Goal: Information Seeking & Learning: Learn about a topic

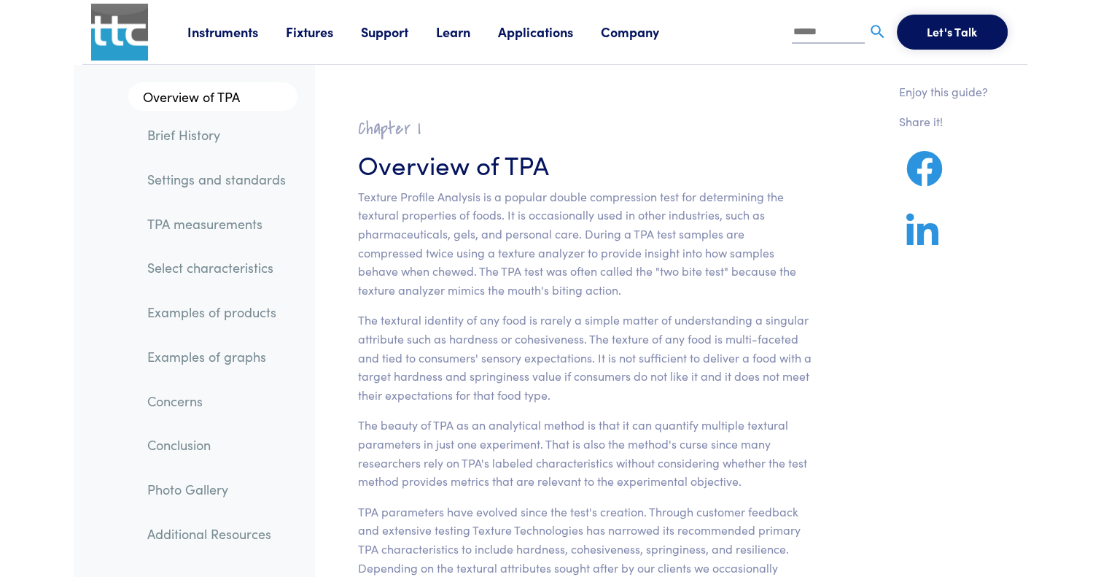
click at [304, 35] on link "Fixtures" at bounding box center [323, 32] width 75 height 18
click at [192, 97] on link "Probes & Fixtures" at bounding box center [179, 96] width 104 height 21
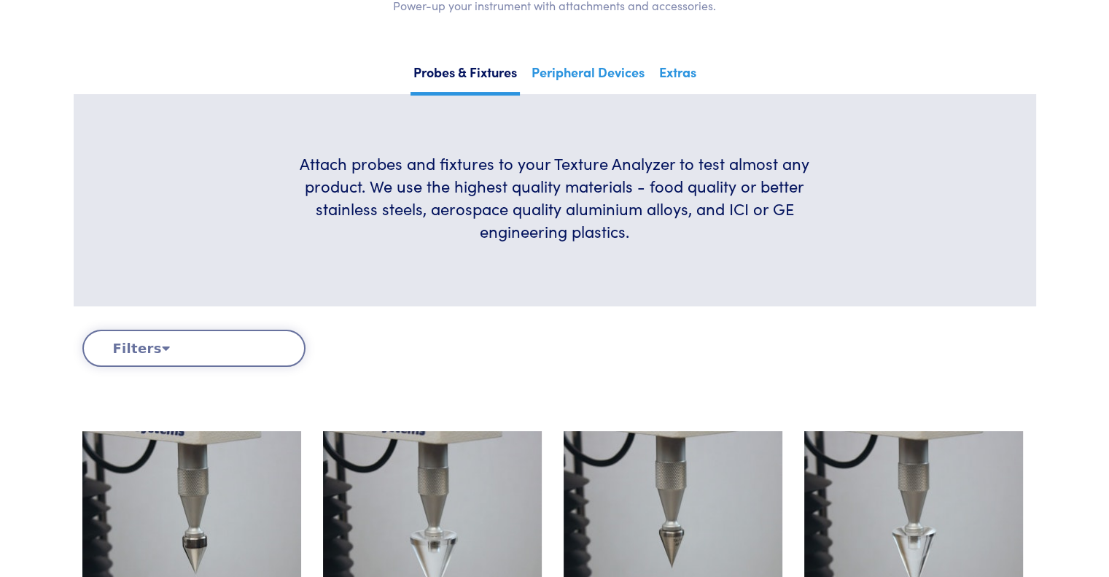
scroll to position [292, 0]
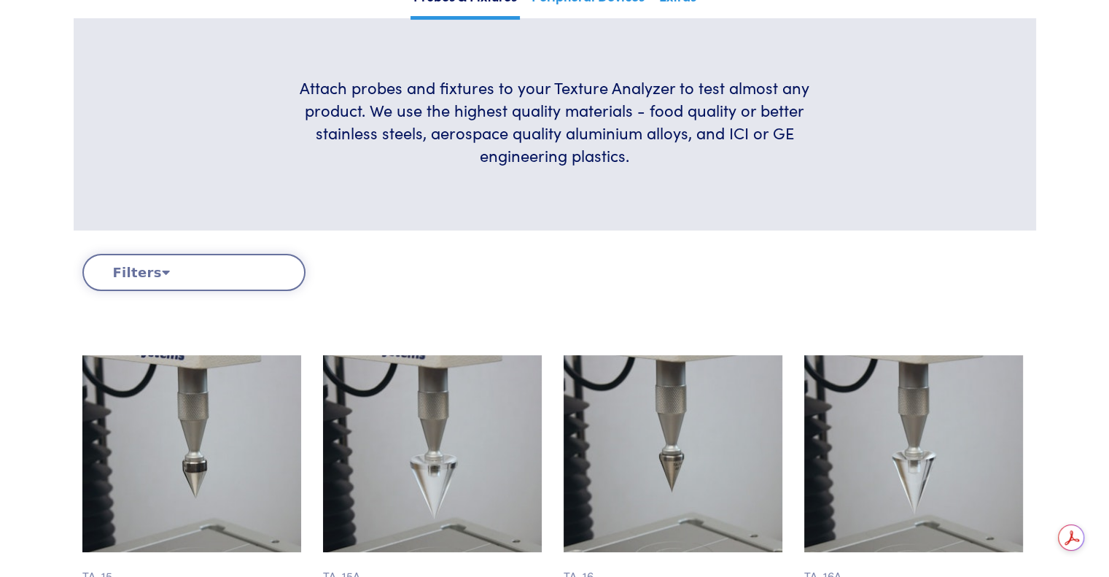
click at [163, 271] on button "Filters" at bounding box center [193, 272] width 223 height 37
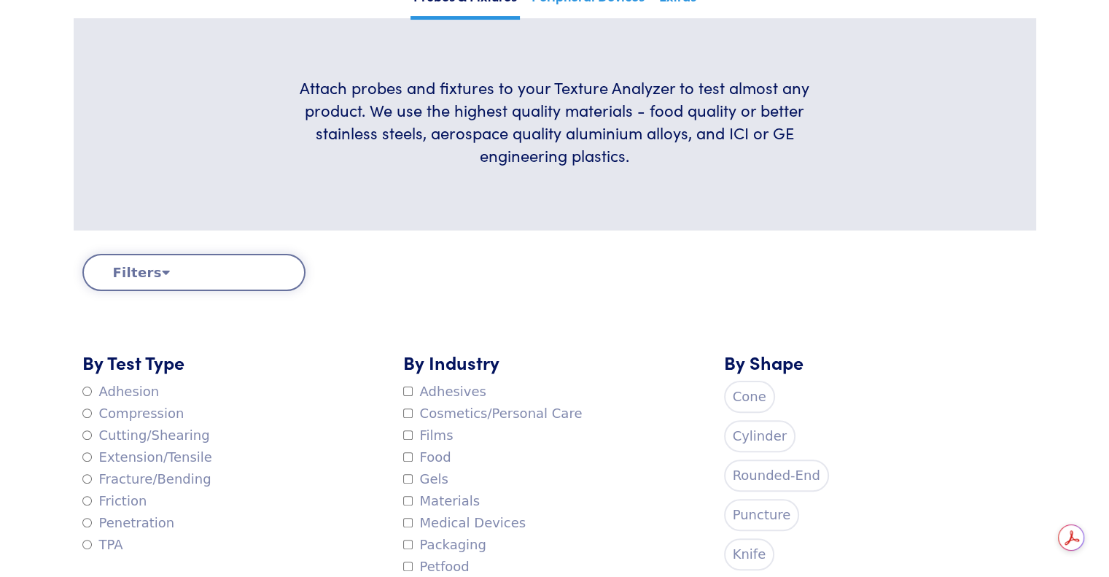
click at [151, 270] on button "Filters" at bounding box center [193, 272] width 223 height 37
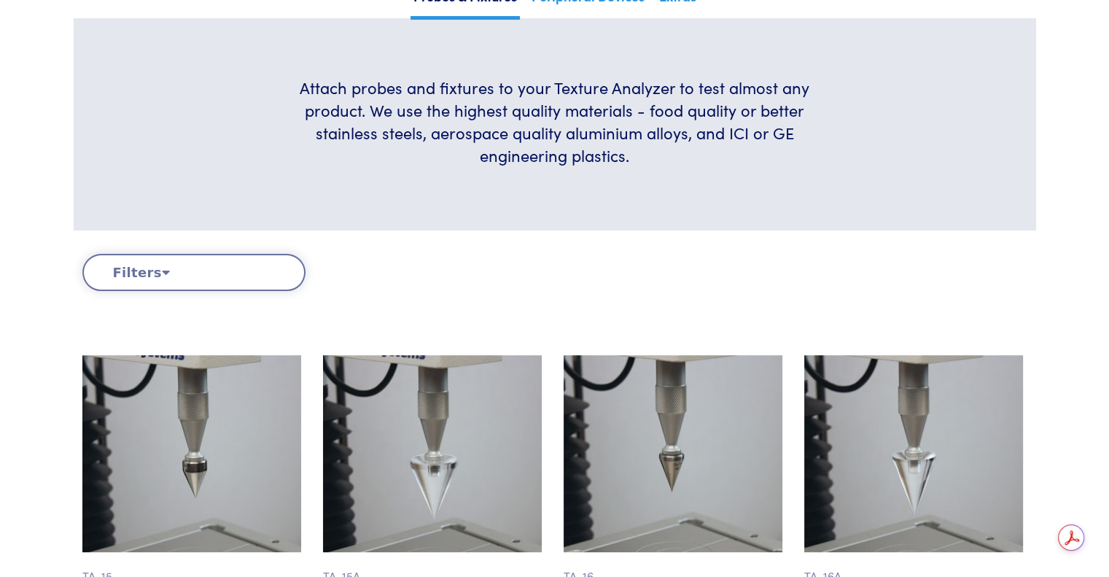
click at [151, 270] on button "Filters" at bounding box center [193, 272] width 223 height 37
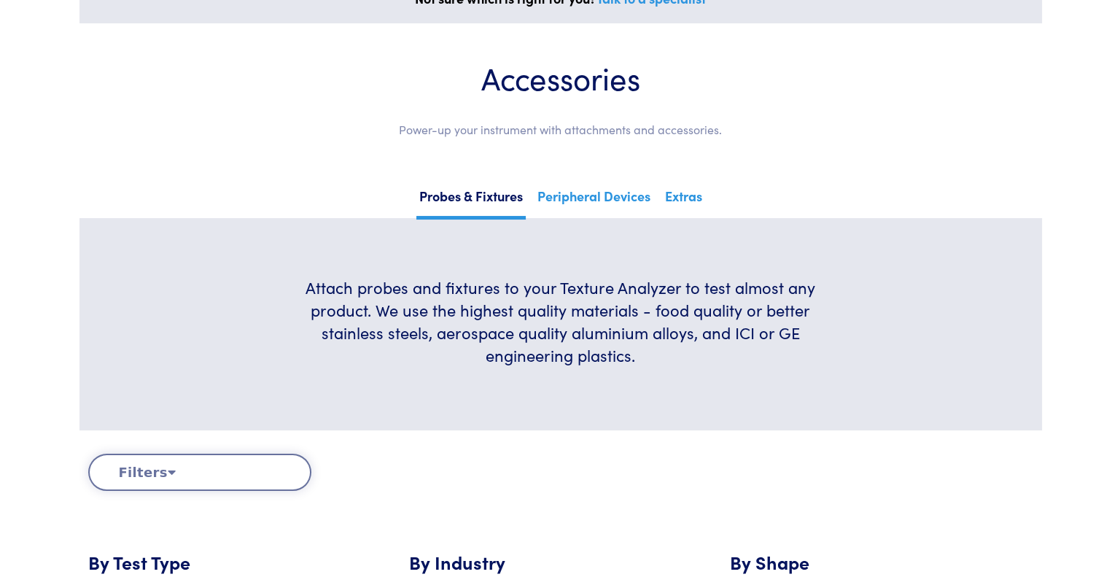
scroll to position [0, 0]
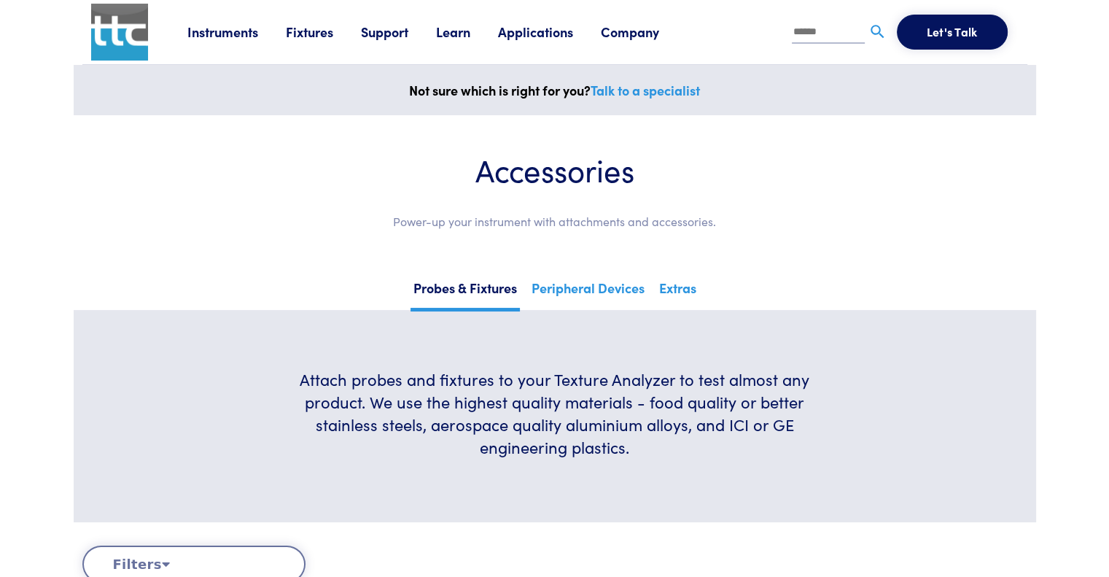
click at [812, 40] on input "text" at bounding box center [828, 33] width 73 height 22
type input "*****"
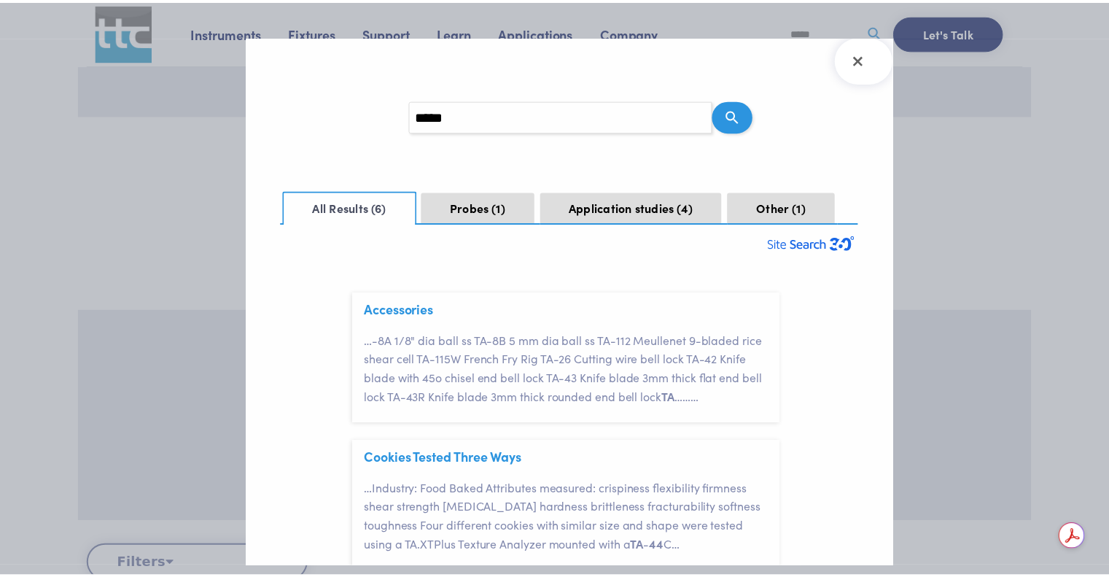
scroll to position [42, 0]
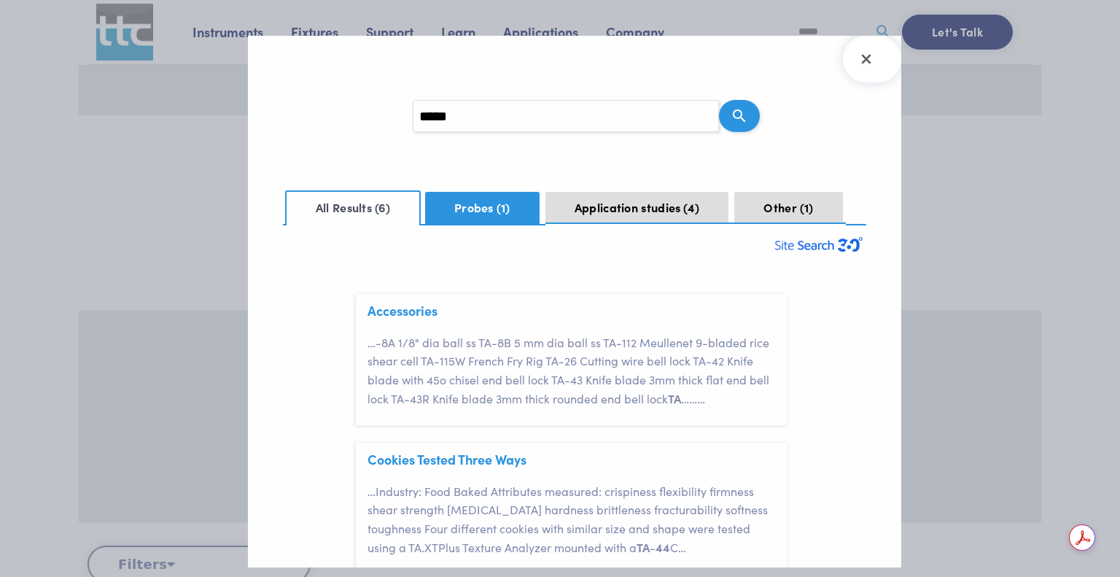
click at [468, 206] on button "Probes 1" at bounding box center [482, 208] width 114 height 32
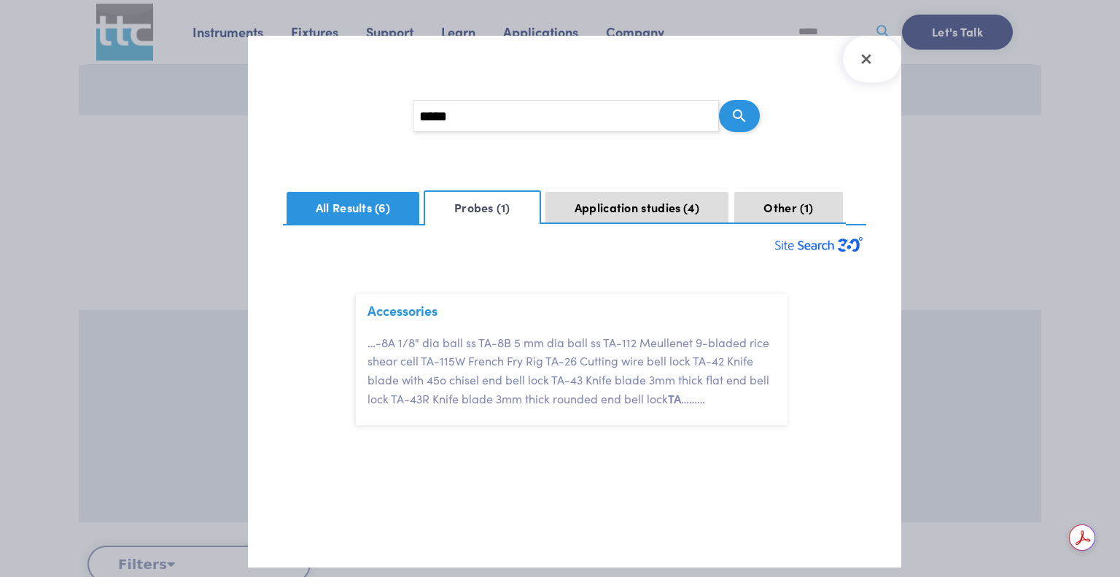
click at [321, 215] on button "All Results 6" at bounding box center [353, 208] width 133 height 32
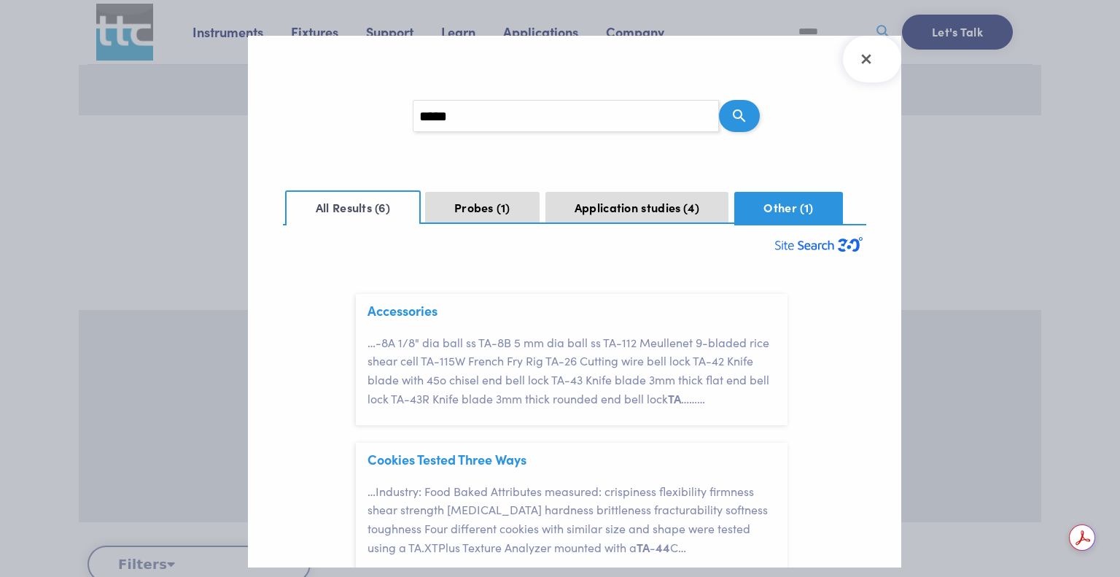
click at [770, 206] on button "Other 1" at bounding box center [788, 208] width 108 height 32
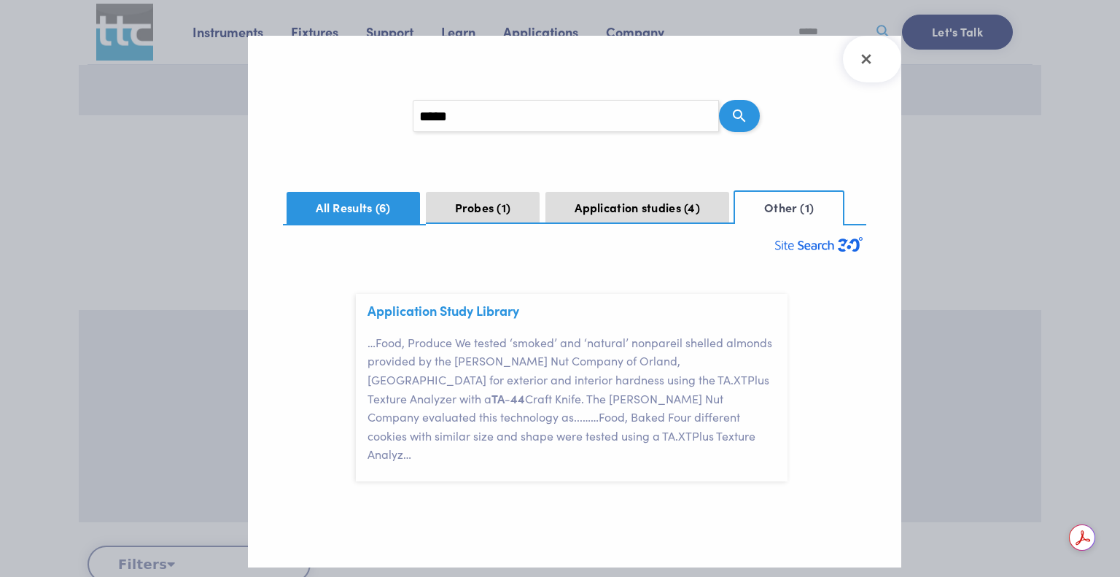
click at [315, 206] on button "All Results 6" at bounding box center [353, 208] width 133 height 32
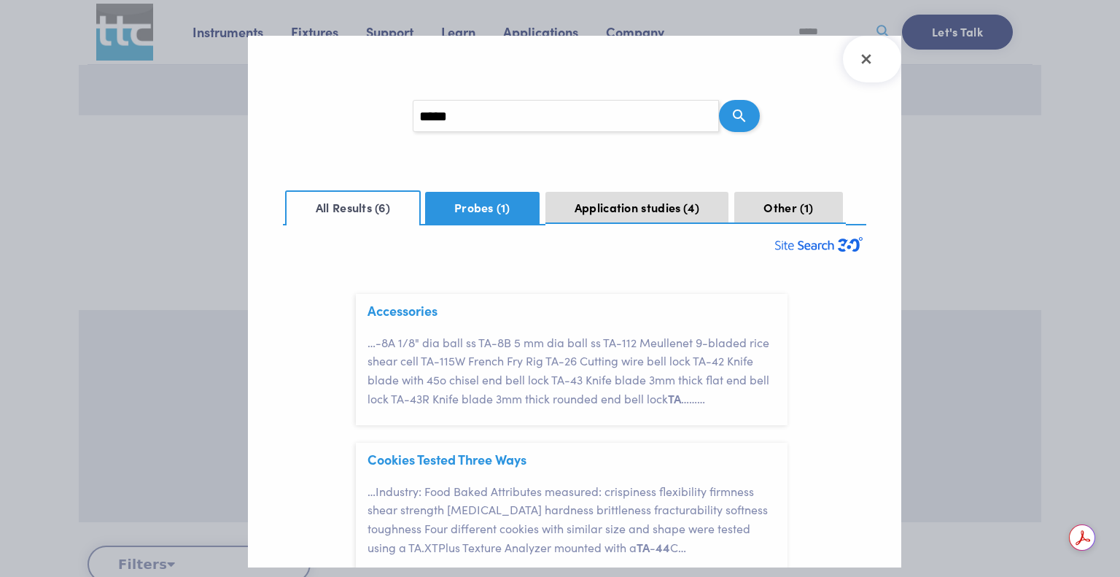
click at [482, 203] on button "Probes 1" at bounding box center [482, 208] width 114 height 32
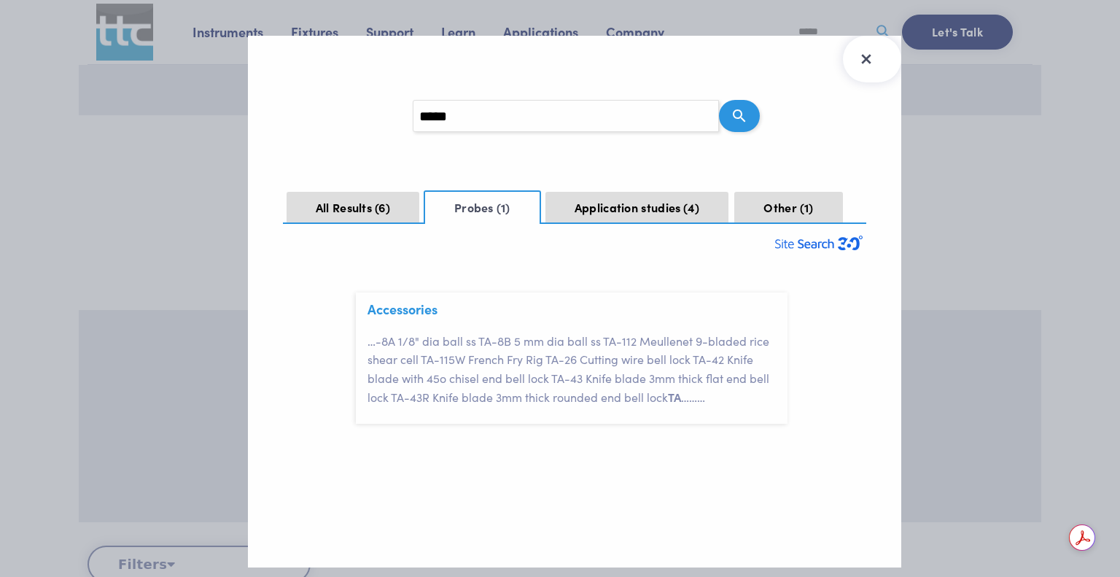
click at [869, 58] on icon "Close Search Results" at bounding box center [866, 58] width 23 height 23
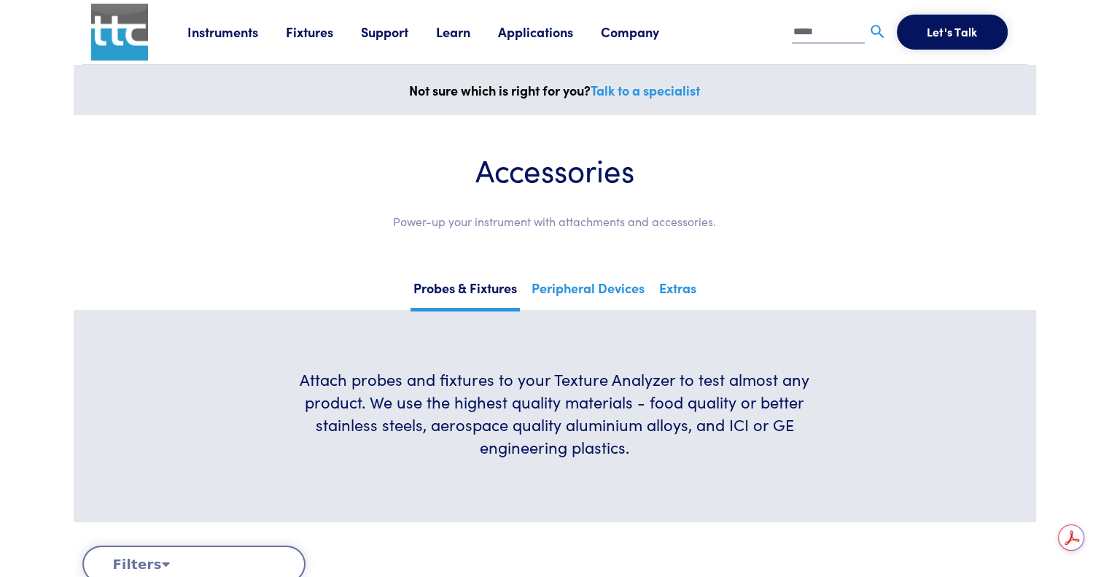
click at [313, 29] on link "Fixtures" at bounding box center [323, 32] width 75 height 18
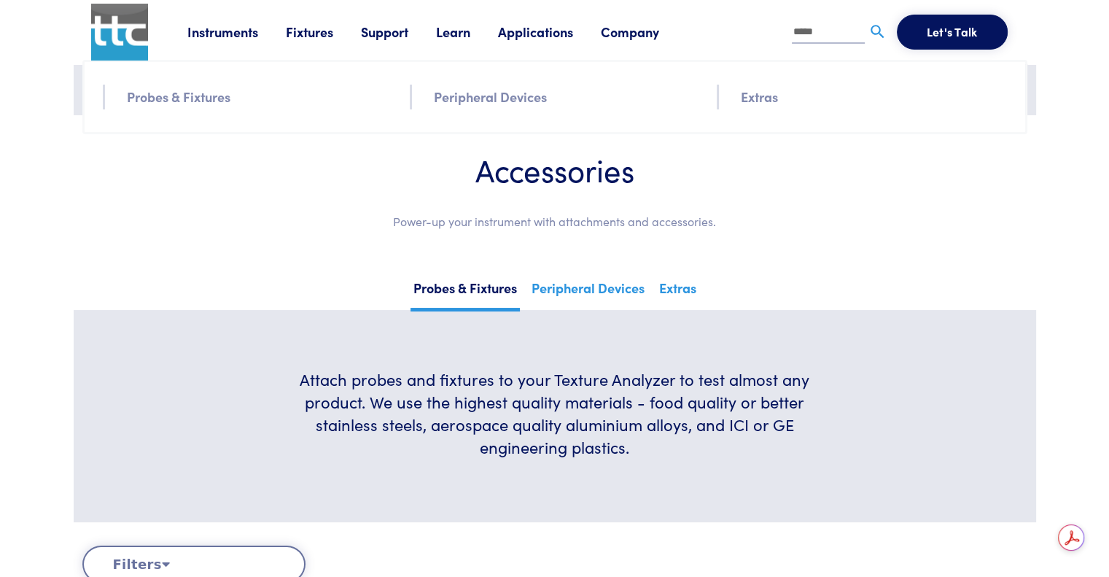
click at [445, 95] on link "Peripheral Devices" at bounding box center [490, 96] width 113 height 21
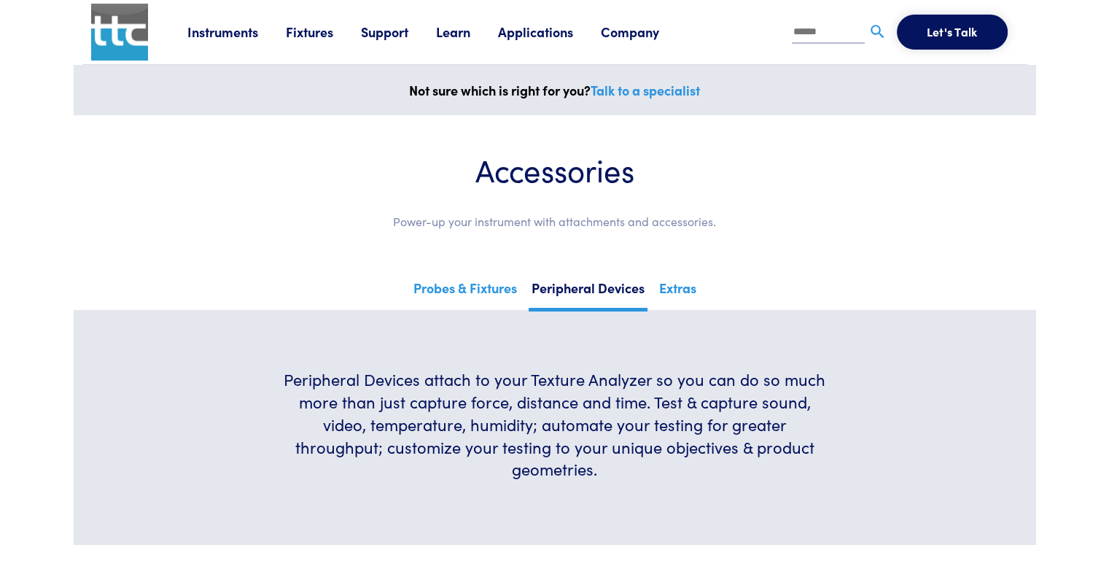
click at [295, 34] on link "Fixtures" at bounding box center [323, 32] width 75 height 18
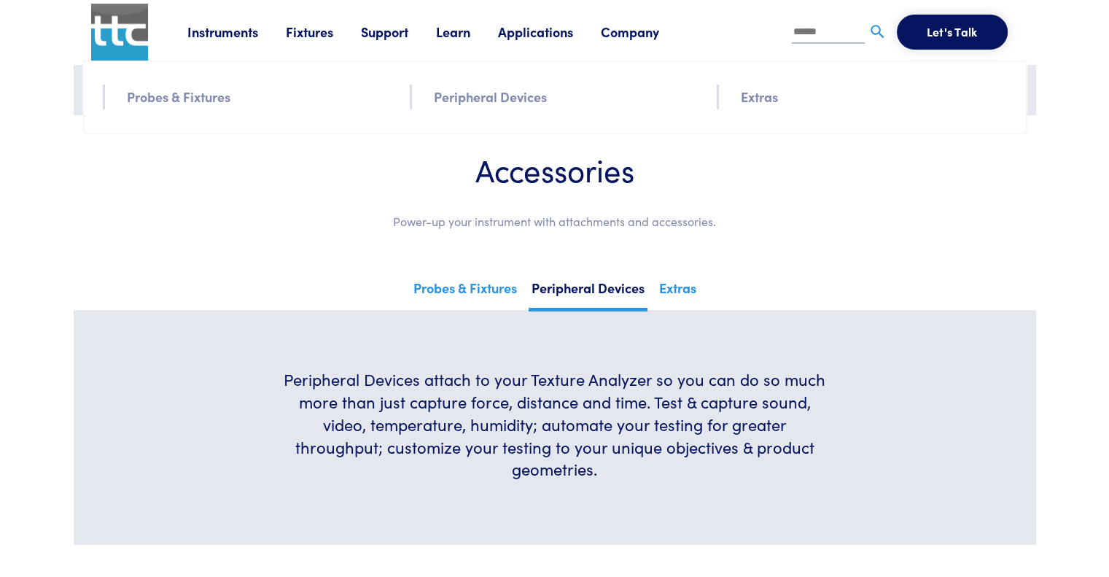
click at [210, 103] on link "Probes & Fixtures" at bounding box center [179, 96] width 104 height 21
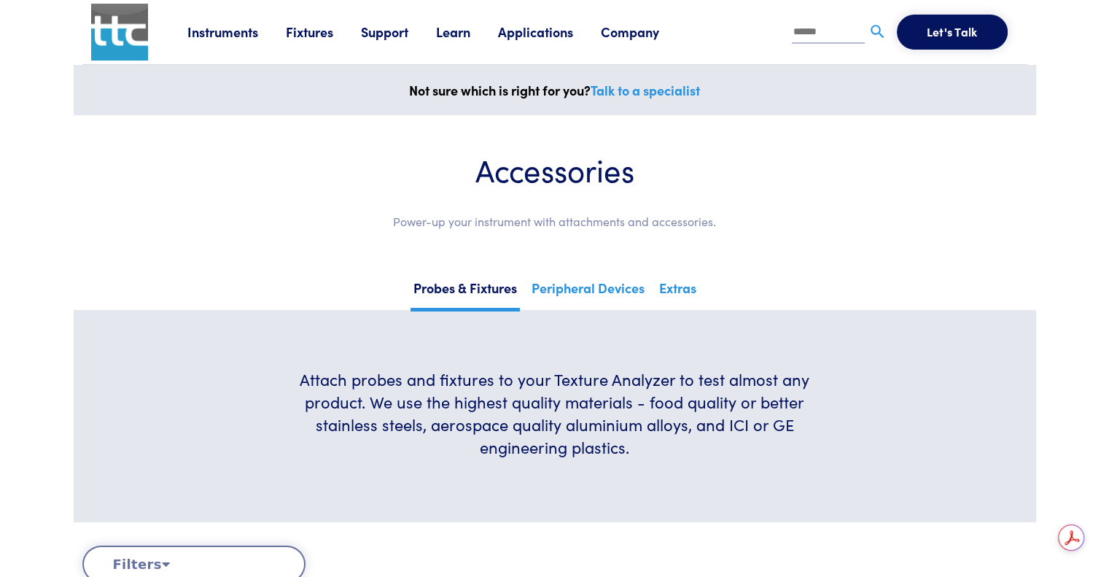
scroll to position [365, 0]
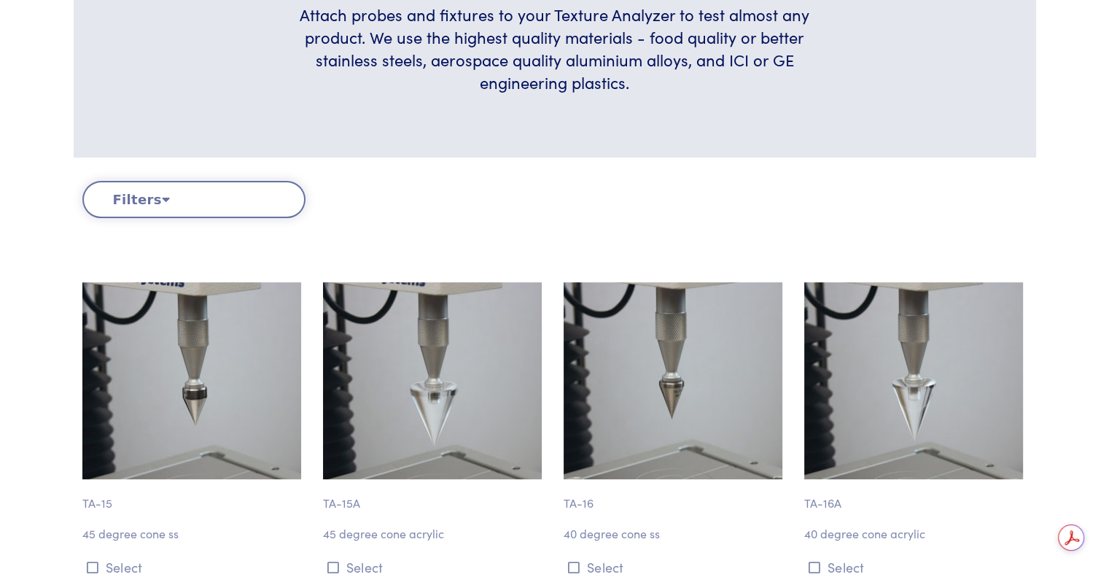
click at [162, 201] on icon at bounding box center [166, 199] width 8 height 13
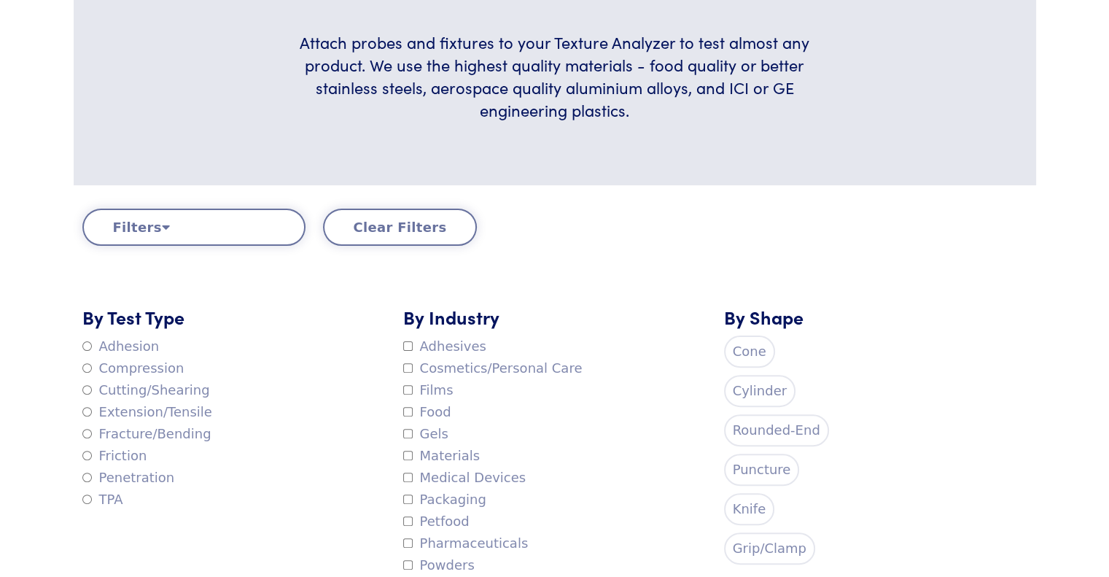
scroll to position [461, 0]
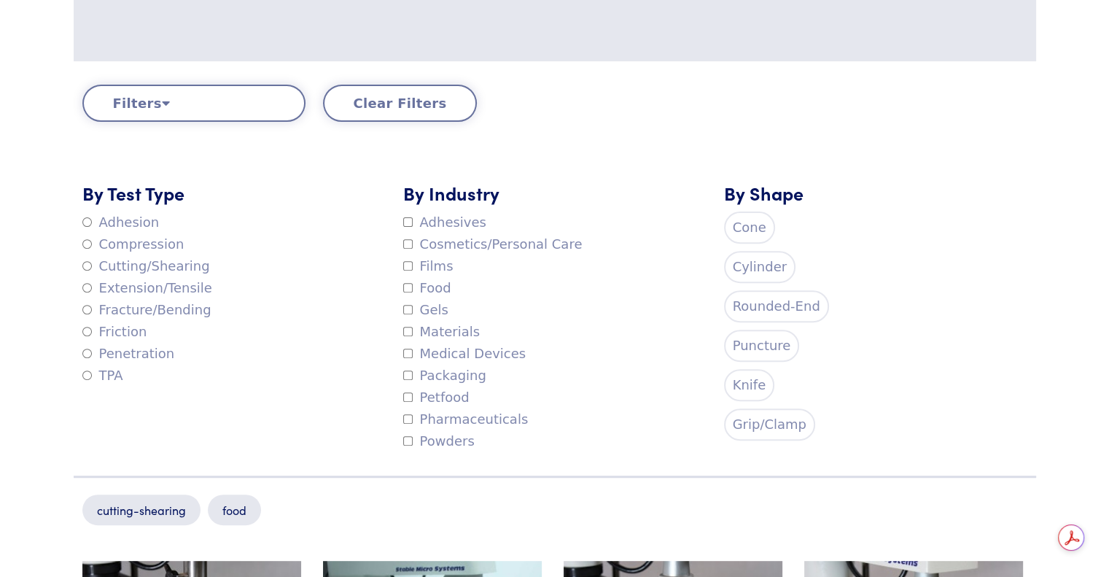
click at [395, 106] on button "Clear Filters" at bounding box center [400, 103] width 155 height 37
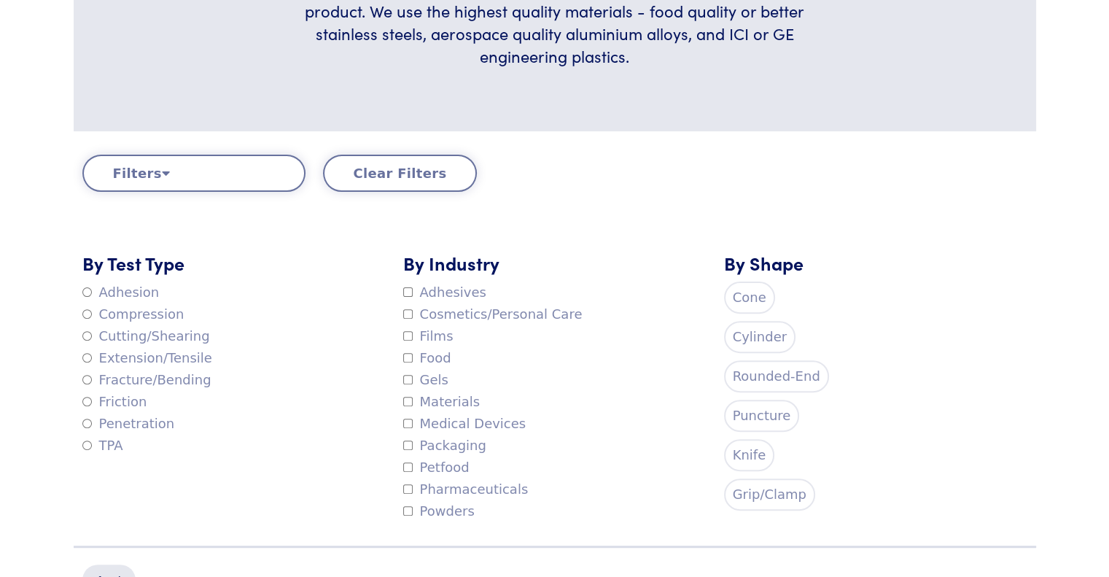
scroll to position [388, 0]
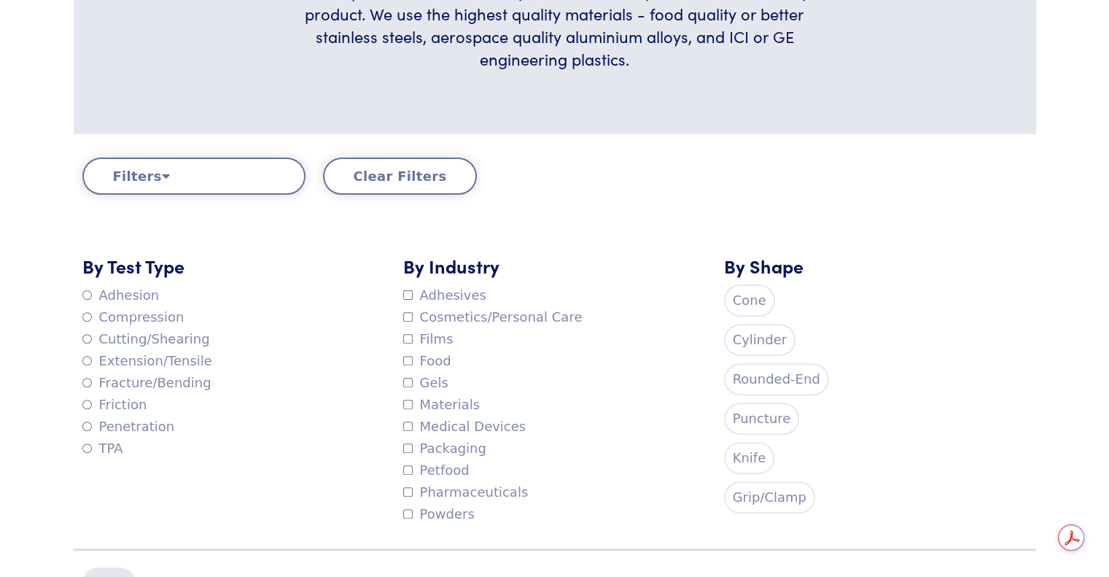
click at [412, 361] on label "Food" at bounding box center [427, 361] width 48 height 22
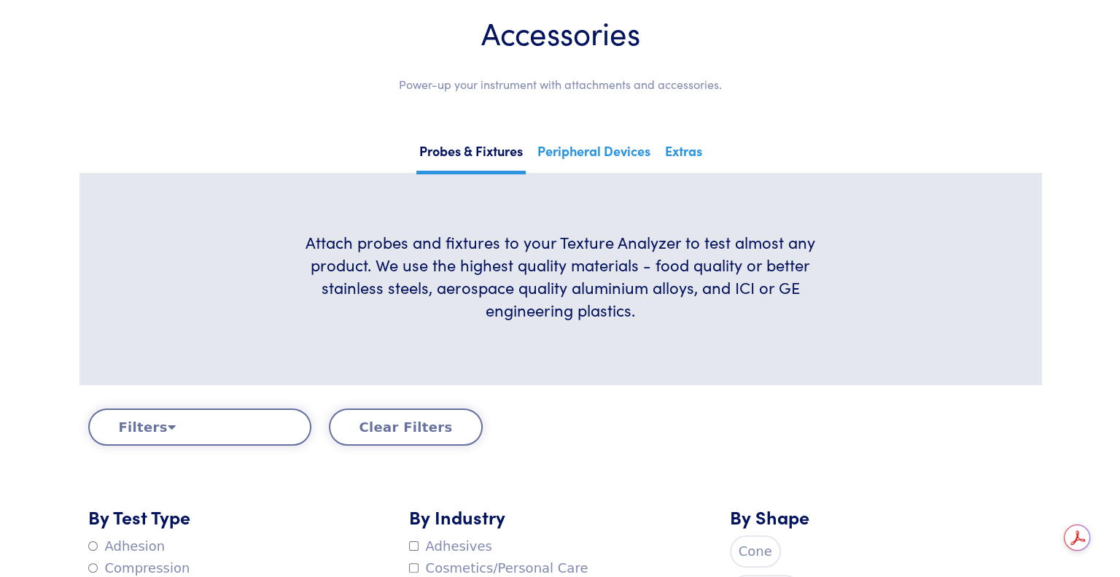
scroll to position [0, 0]
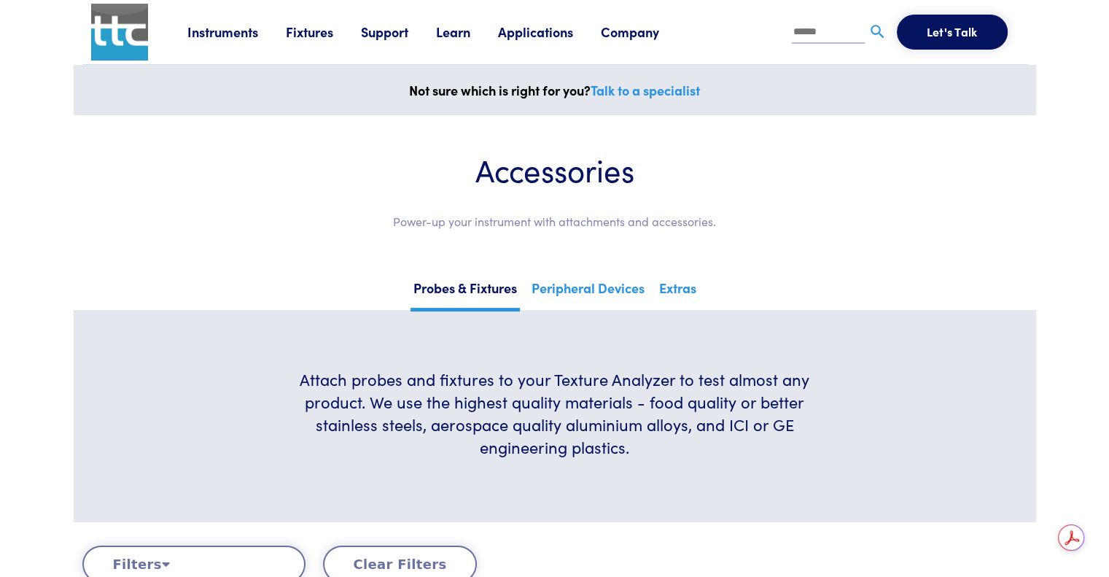
click at [801, 31] on input "text" at bounding box center [828, 33] width 73 height 22
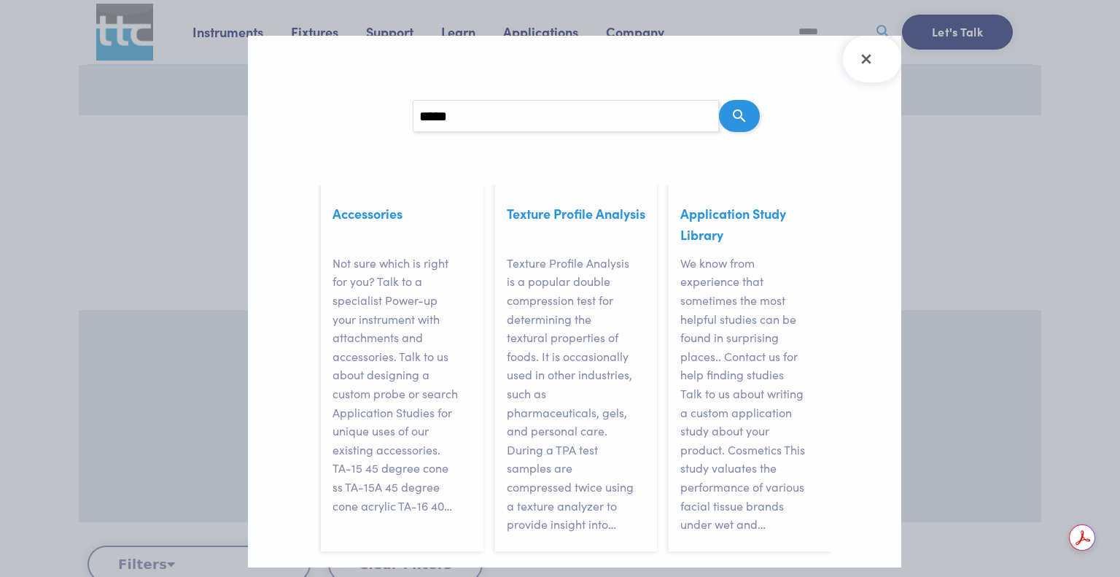
scroll to position [141, 0]
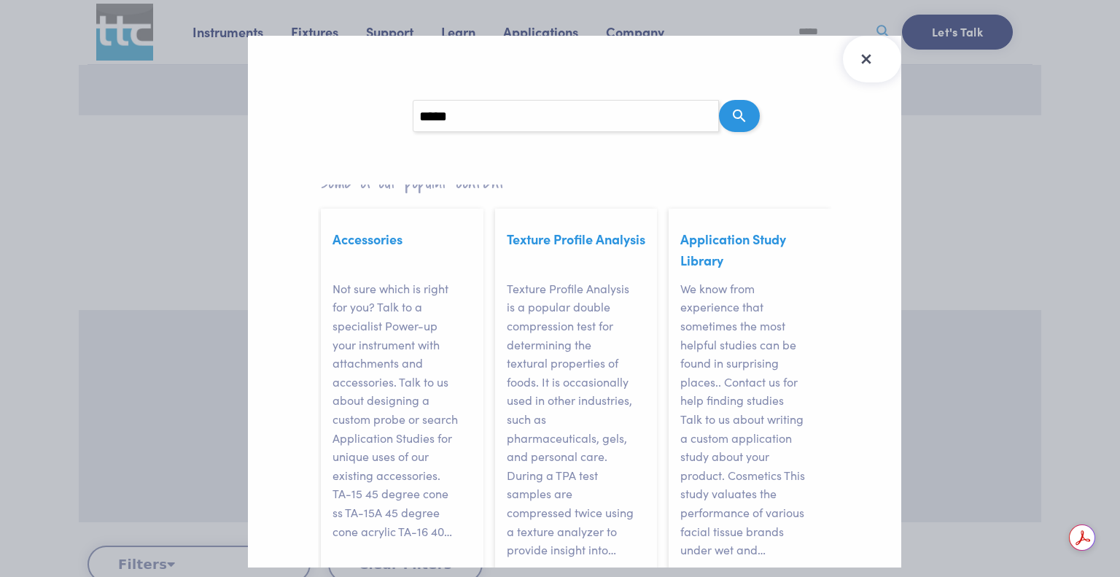
click at [866, 56] on icon "Close Search Results" at bounding box center [866, 58] width 23 height 23
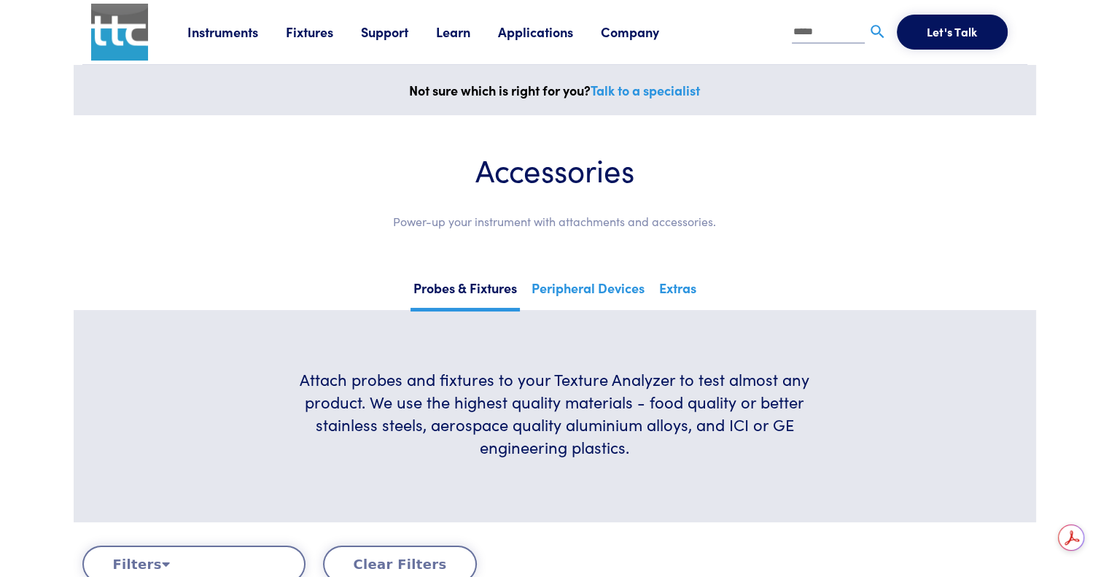
click at [825, 32] on input "*****" at bounding box center [828, 33] width 73 height 22
type input "**********"
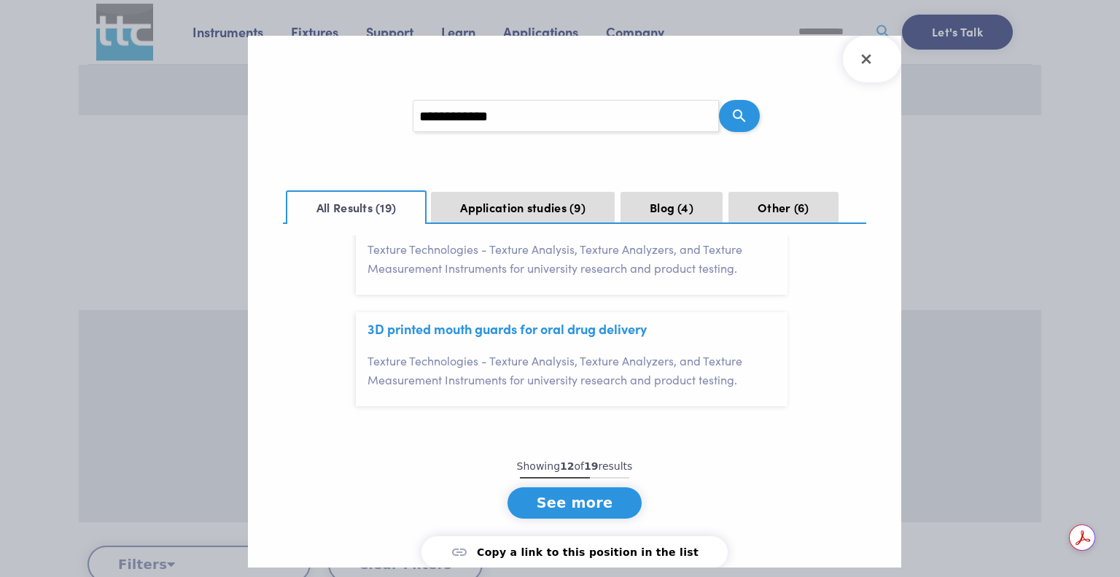
scroll to position [1313, 0]
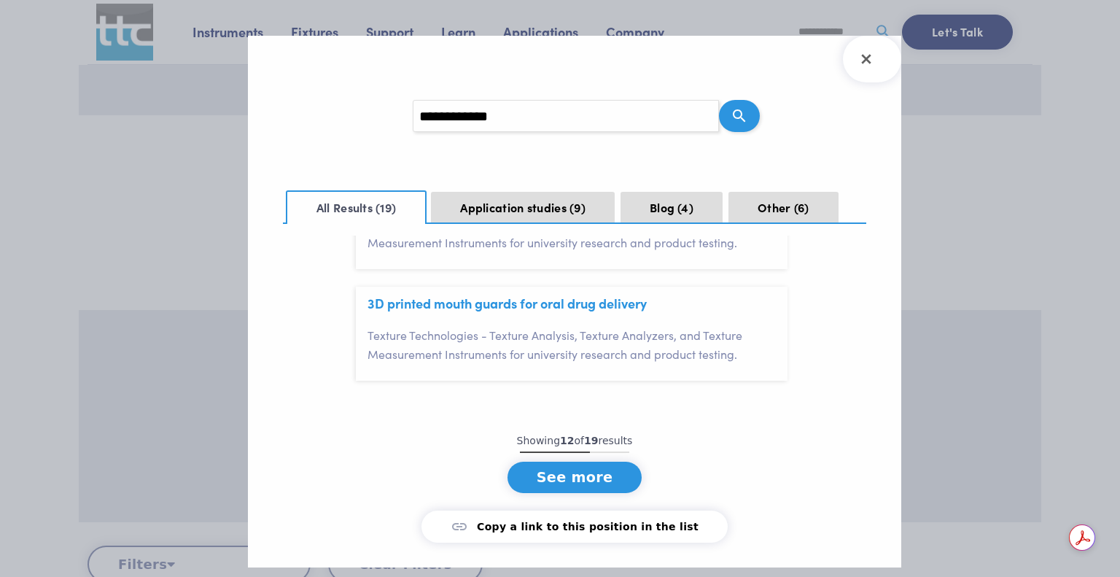
click at [577, 484] on button "See more" at bounding box center [575, 477] width 135 height 31
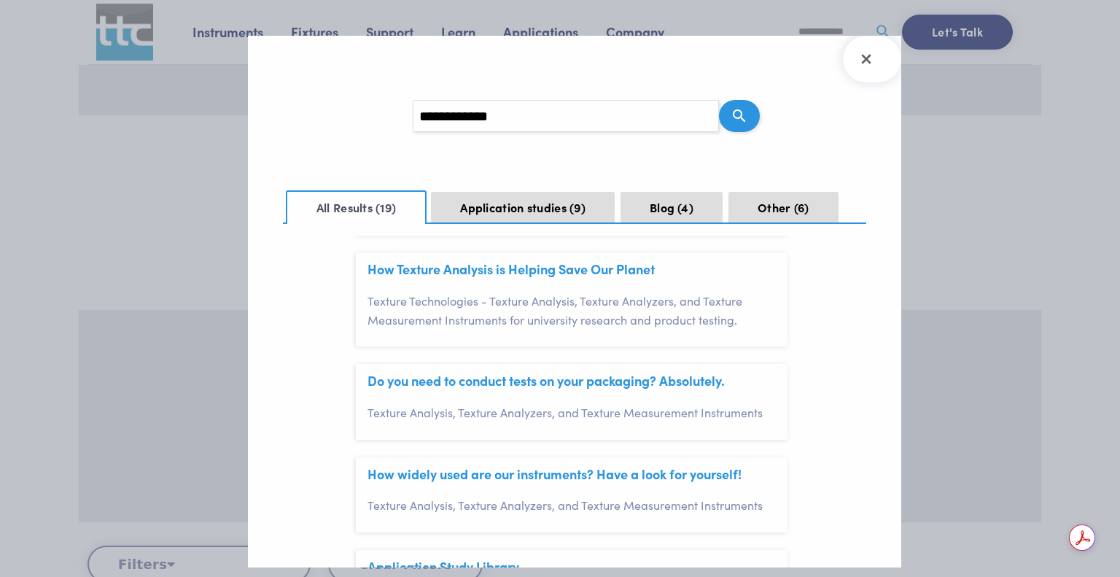
scroll to position [1386, 0]
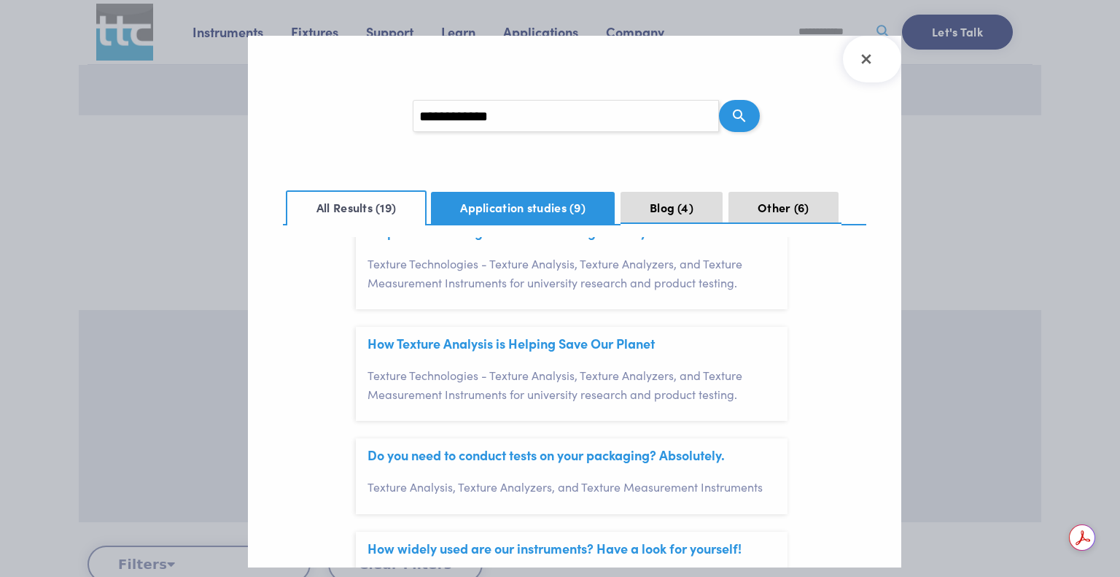
click at [491, 201] on button "Application studies 9" at bounding box center [523, 208] width 184 height 32
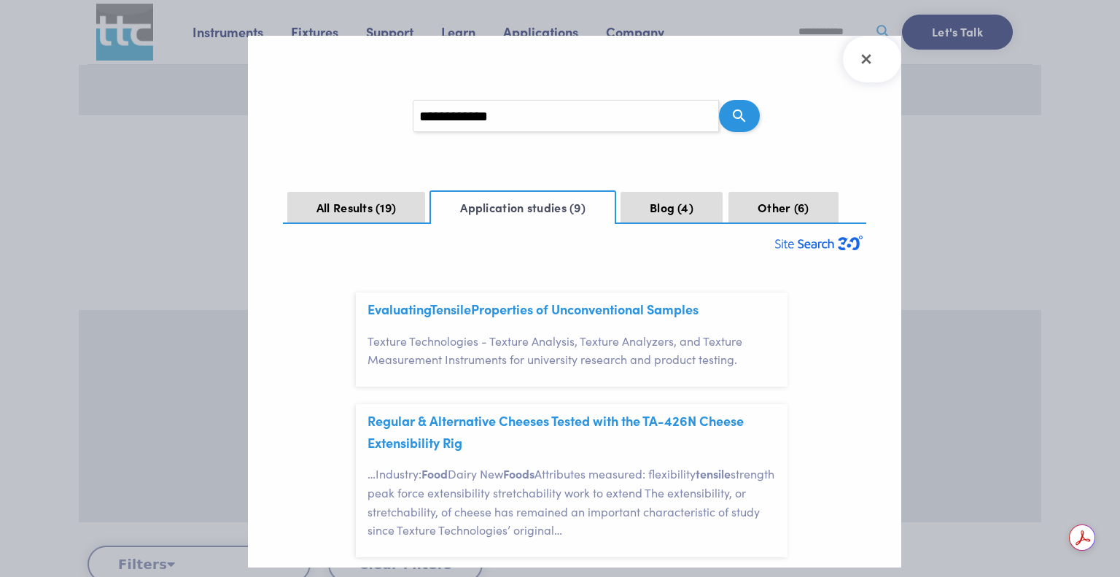
scroll to position [73, 0]
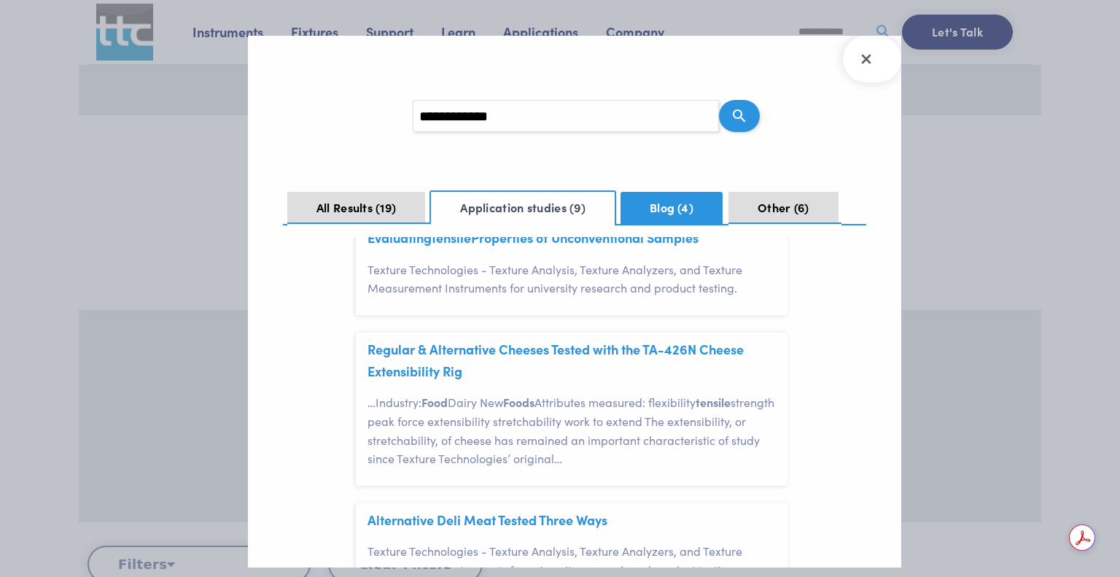
click at [670, 200] on button "Blog 4" at bounding box center [672, 208] width 102 height 32
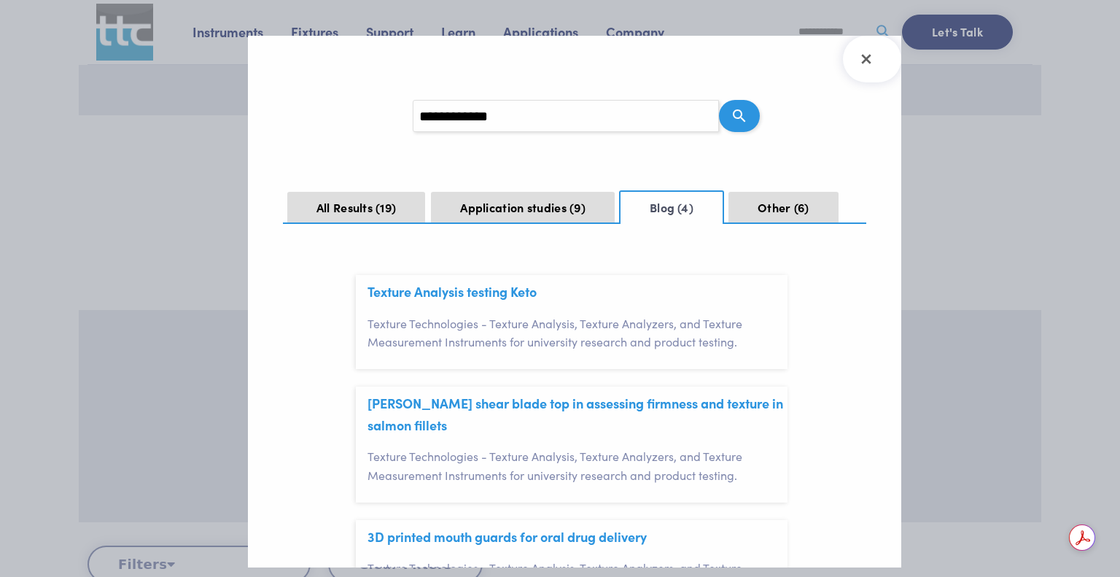
scroll to position [0, 0]
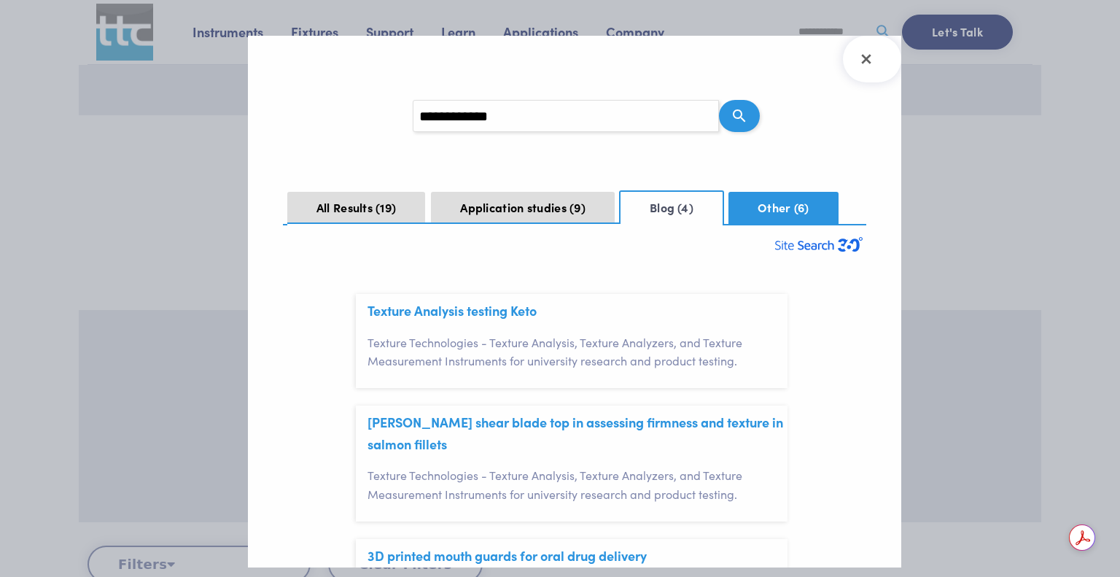
click at [772, 223] on button "Other 6" at bounding box center [783, 208] width 109 height 32
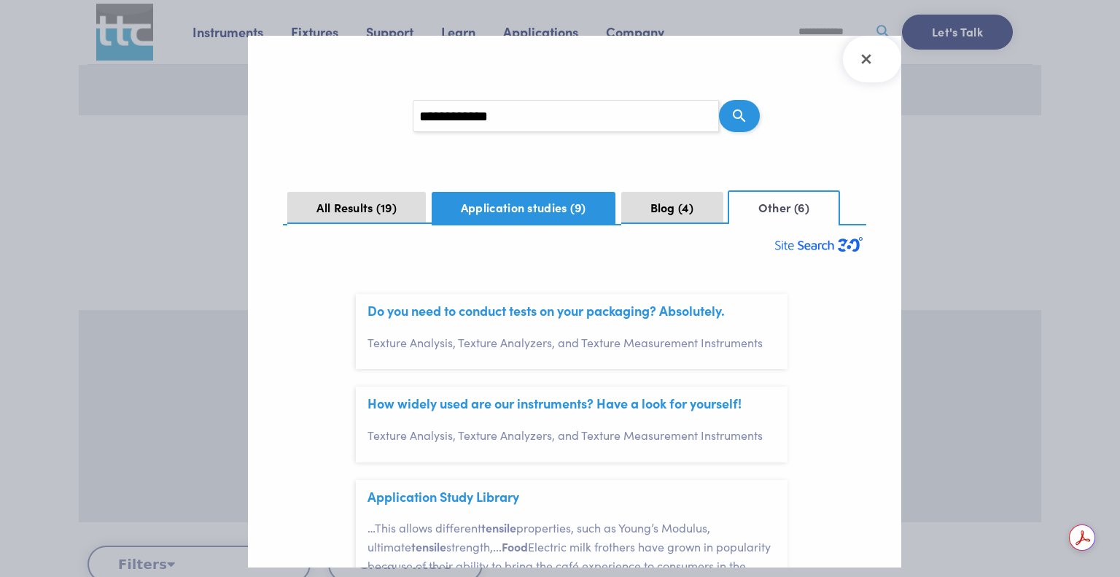
click at [535, 212] on button "Application studies 9" at bounding box center [524, 208] width 184 height 32
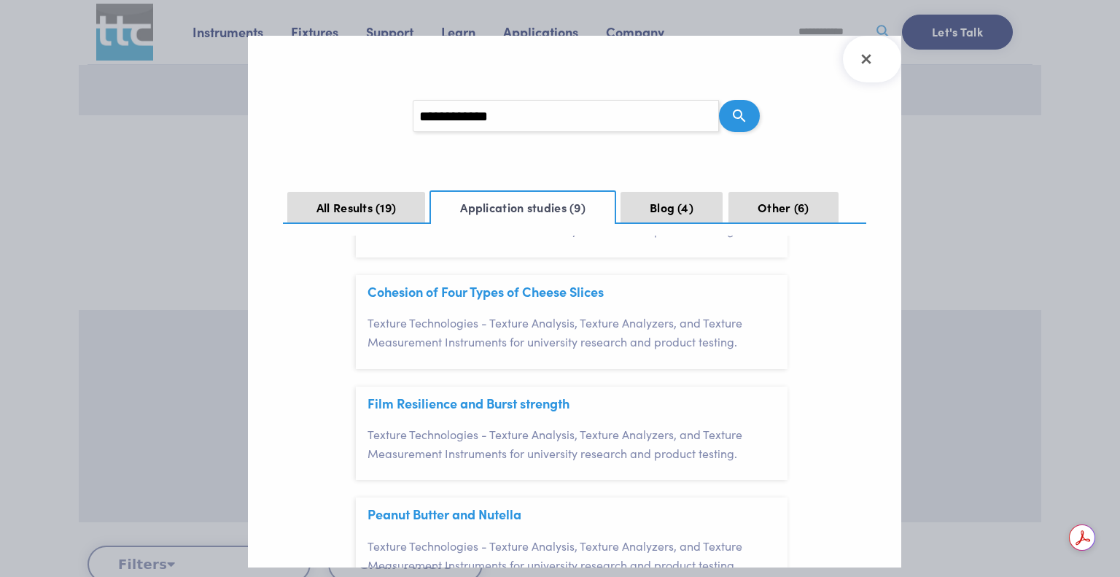
scroll to position [438, 0]
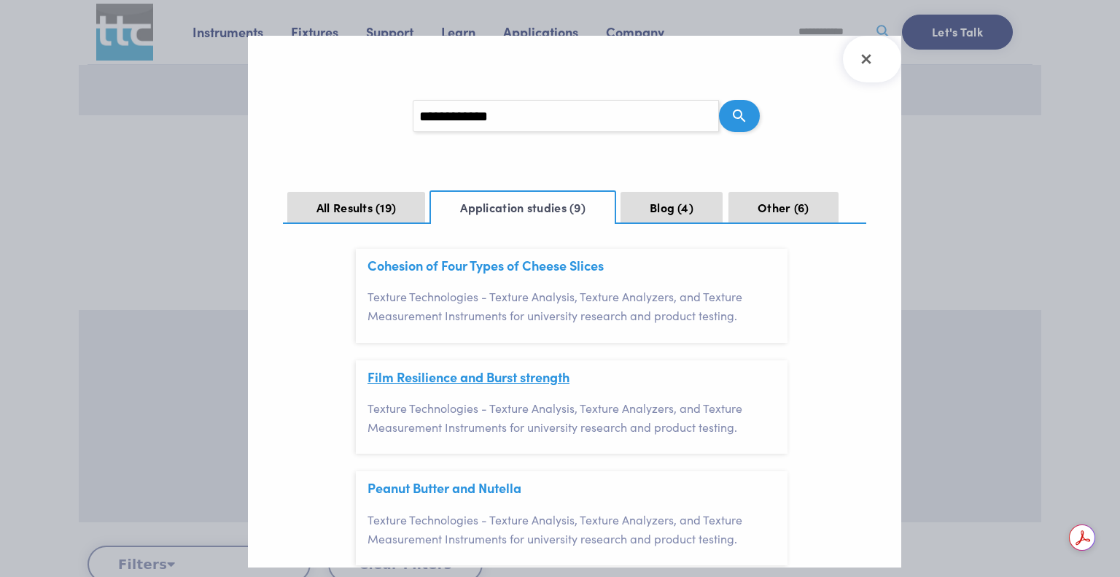
click at [426, 381] on link "Film Resilience and Burst strength" at bounding box center [469, 377] width 202 height 18
click at [863, 58] on icon "Close Search Results" at bounding box center [865, 58] width 9 height 9
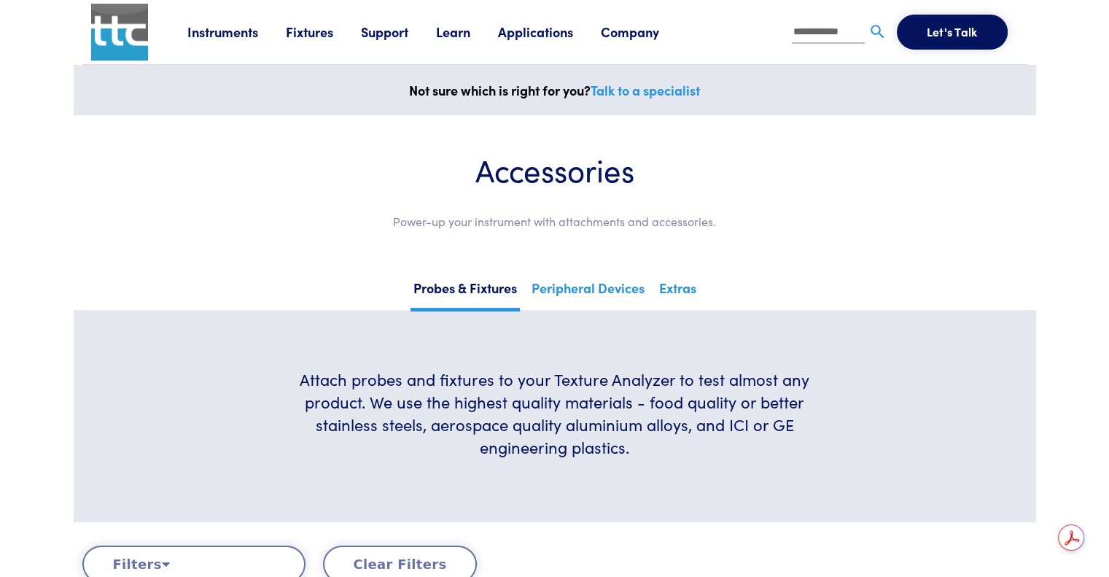
click at [826, 31] on input "**********" at bounding box center [828, 33] width 73 height 22
drag, startPoint x: 852, startPoint y: 31, endPoint x: 788, endPoint y: 28, distance: 64.3
click at [788, 28] on ul "**********" at bounding box center [853, 32] width 332 height 35
type input "*****"
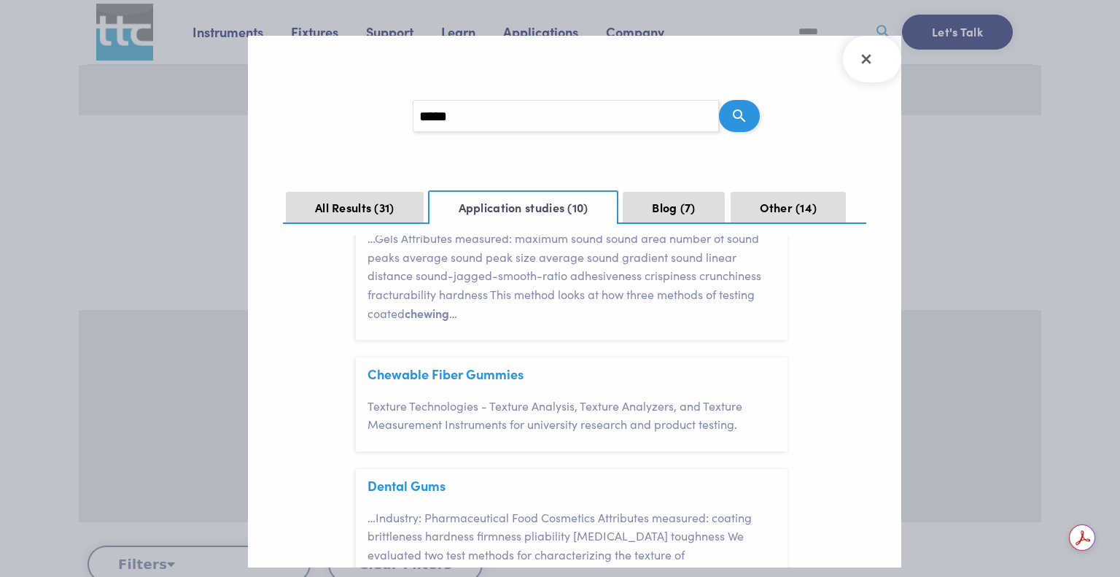
scroll to position [510, 0]
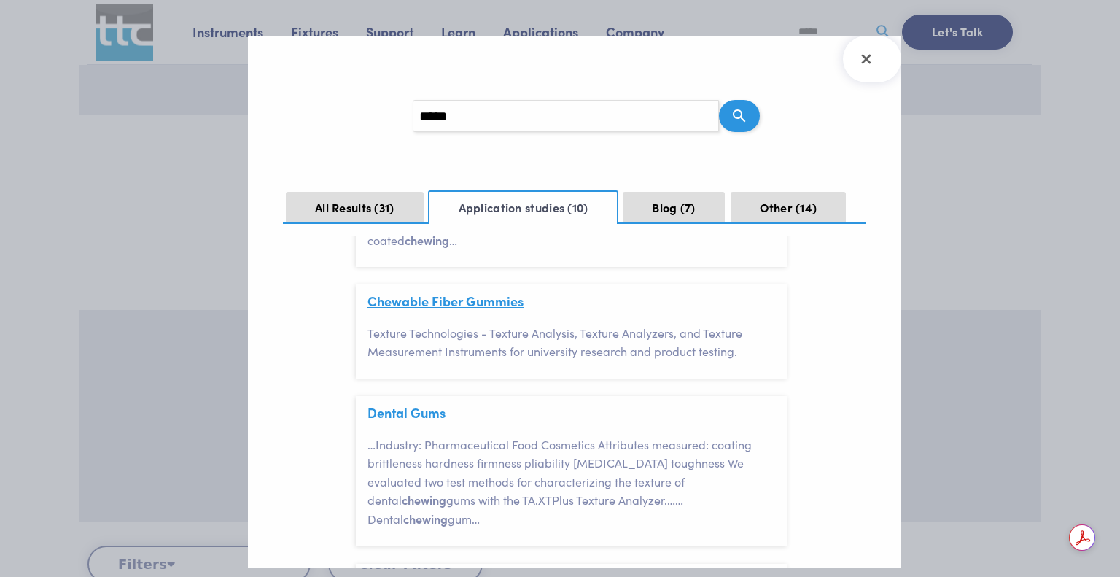
click at [488, 303] on link "Chewable Fiber Gummies" at bounding box center [446, 301] width 156 height 18
